Goal: Information Seeking & Learning: Learn about a topic

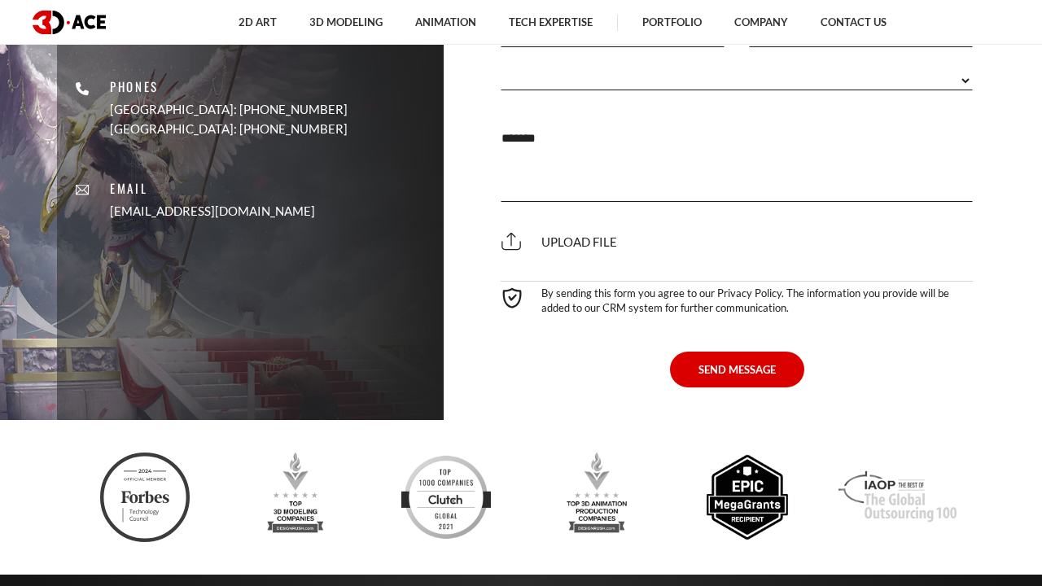
scroll to position [11693, 0]
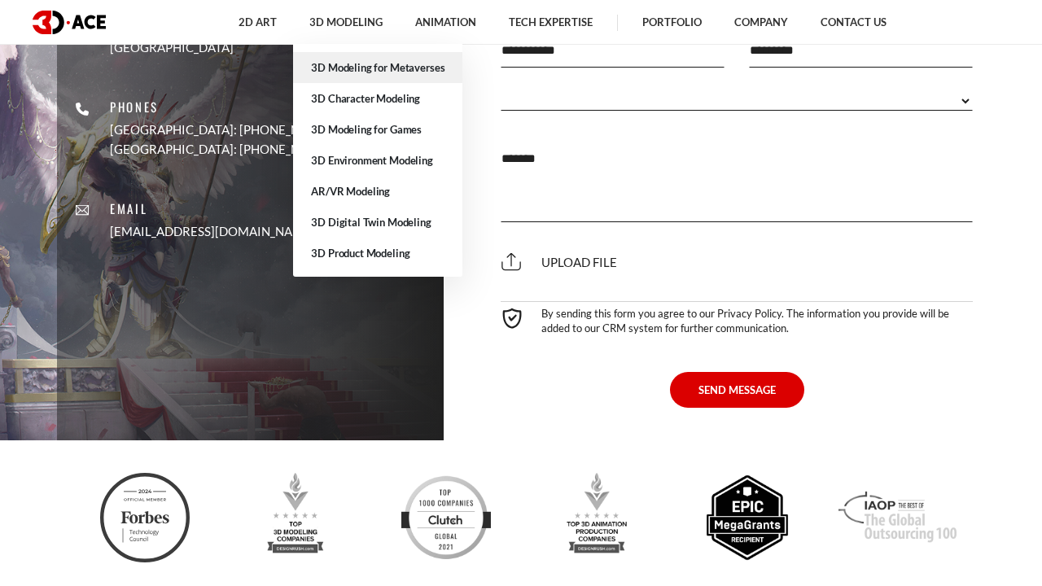
click at [435, 67] on link "3D Modeling for Metaverses" at bounding box center [377, 67] width 169 height 31
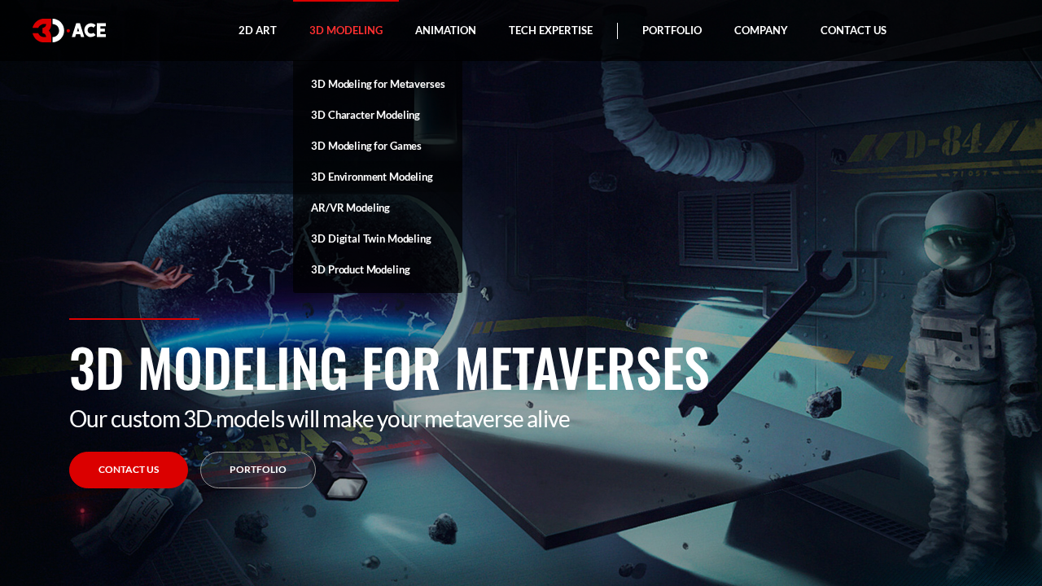
click at [378, 176] on link "3D Environment Modeling" at bounding box center [377, 176] width 169 height 31
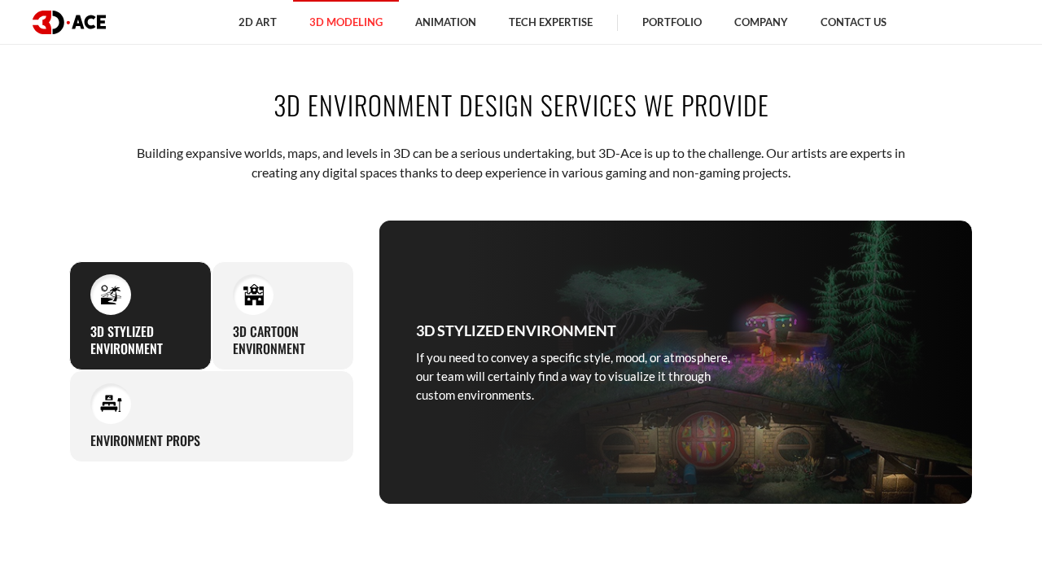
scroll to position [629, 0]
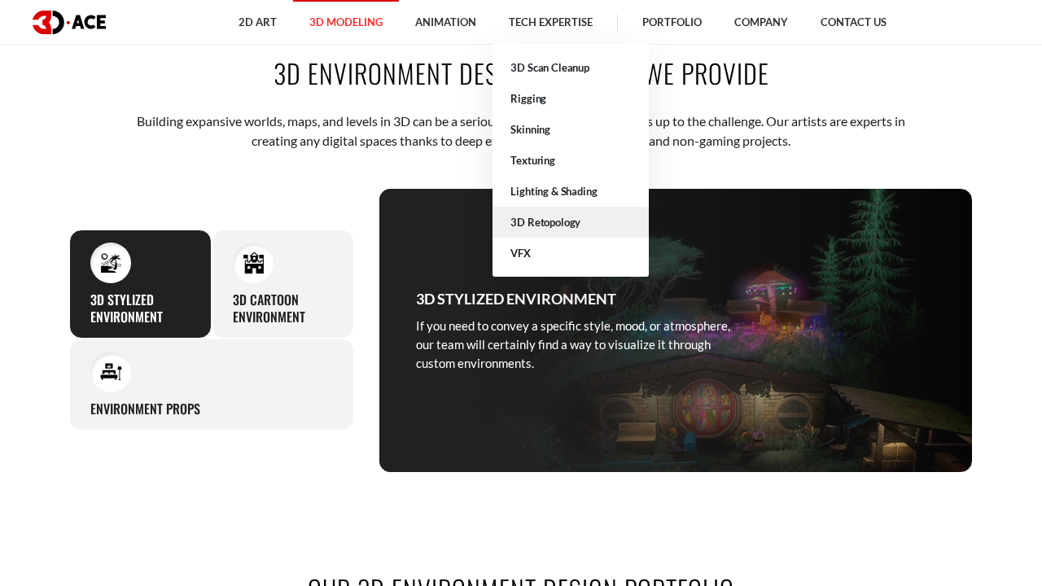
click at [528, 223] on link "3D Retopology" at bounding box center [571, 222] width 156 height 31
